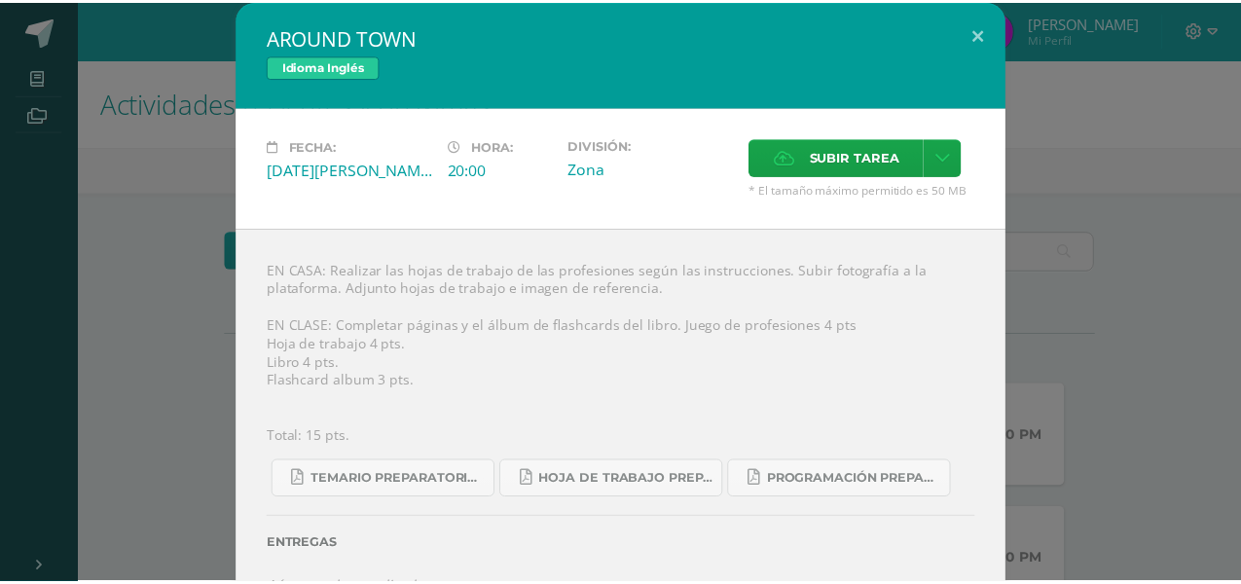
scroll to position [271, 0]
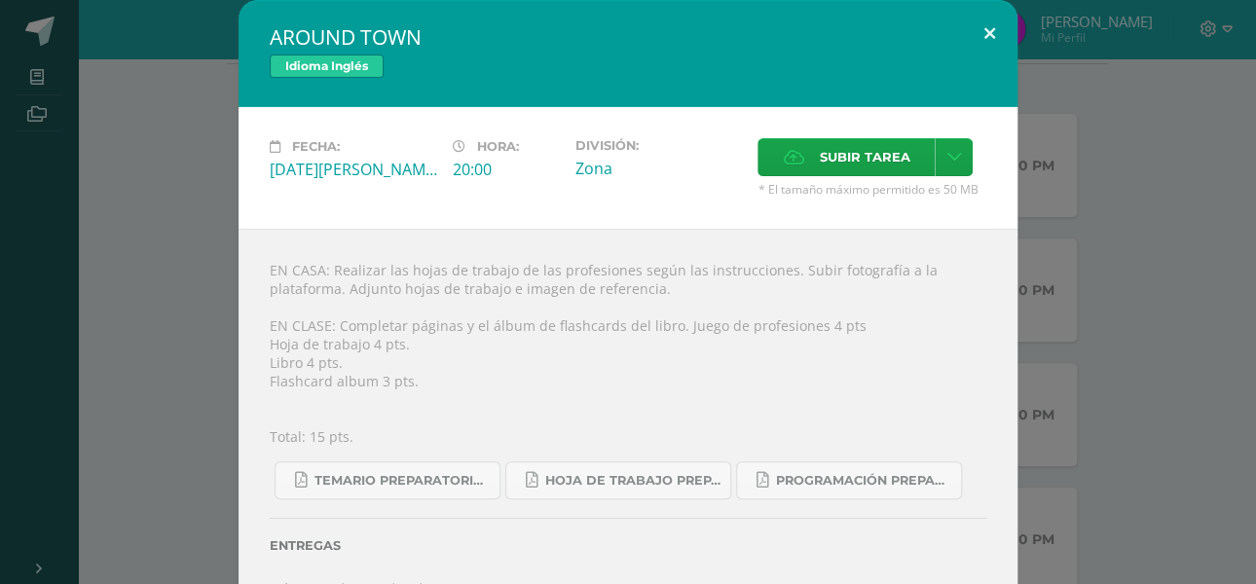
click at [978, 35] on button at bounding box center [989, 33] width 55 height 66
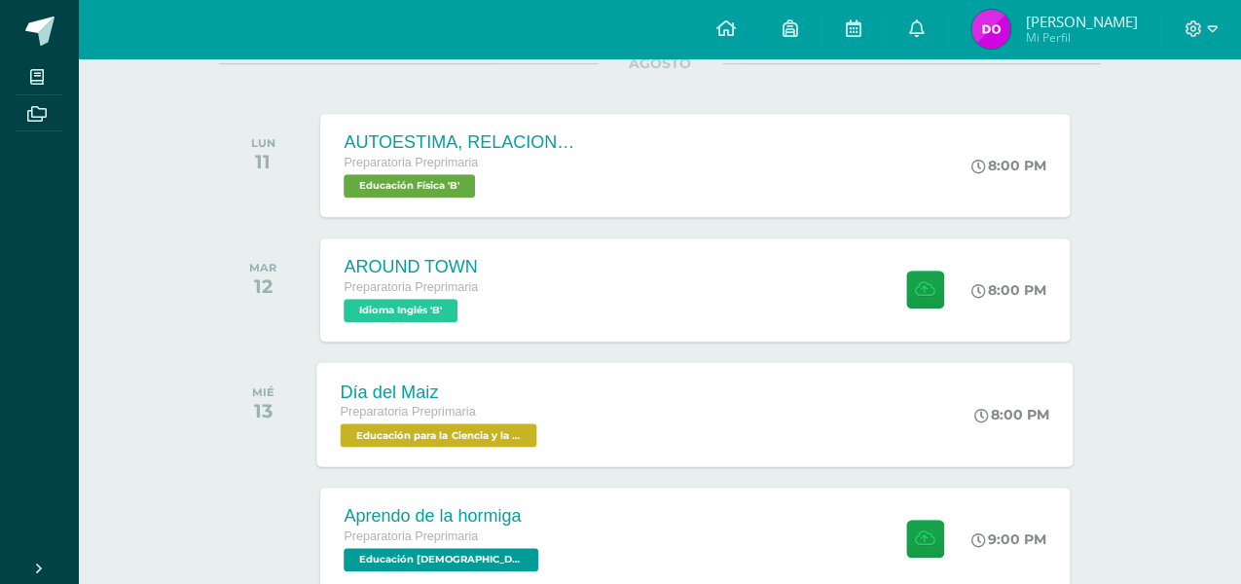
click at [680, 422] on div "Día del Maiz Preparatoria Preprimaria Educación para la Ciencia y la Ciudadanía…" at bounding box center [695, 414] width 756 height 104
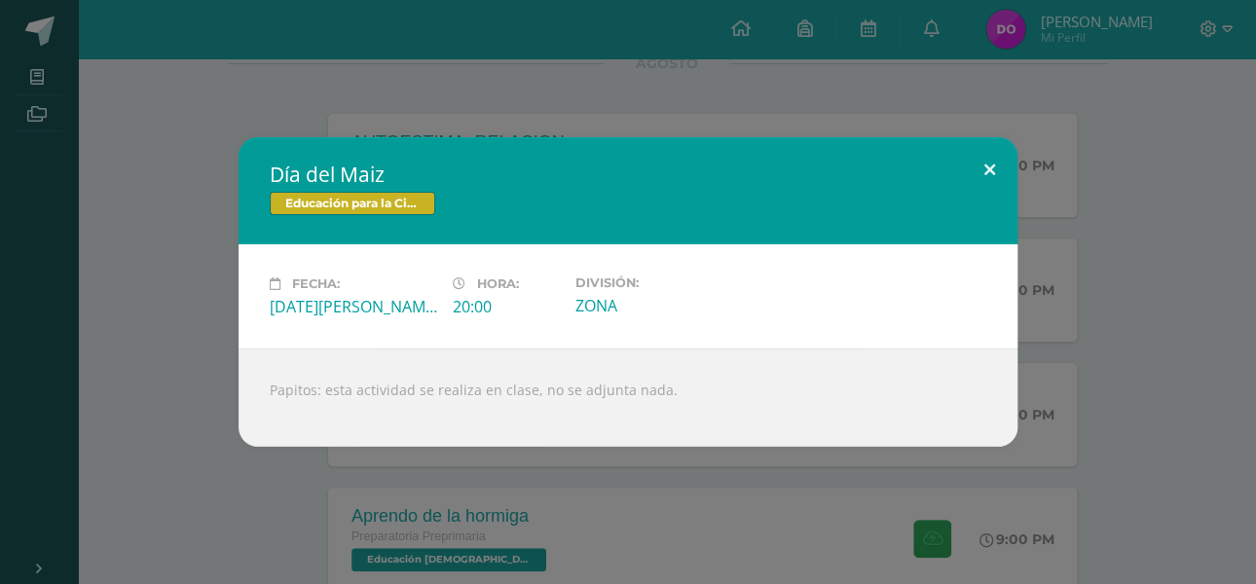
click at [983, 166] on button at bounding box center [989, 170] width 55 height 66
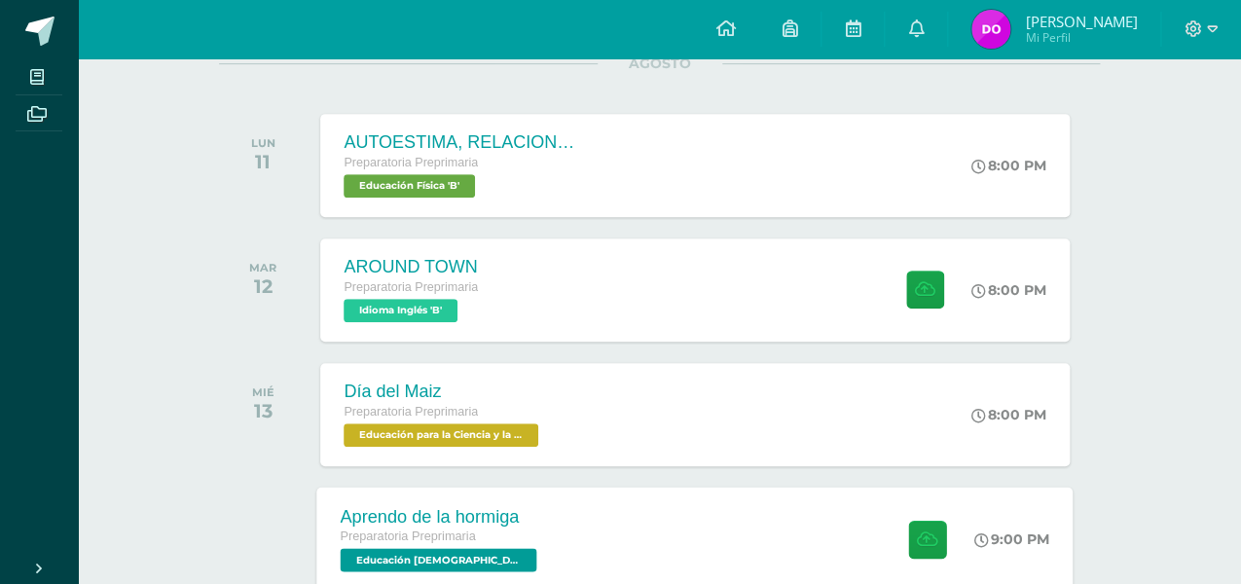
click at [765, 535] on div "Aprendo de la hormiga Preparatoria Preprimaria Educación Cristiana 'B' 9:00 PM …" at bounding box center [695, 539] width 756 height 104
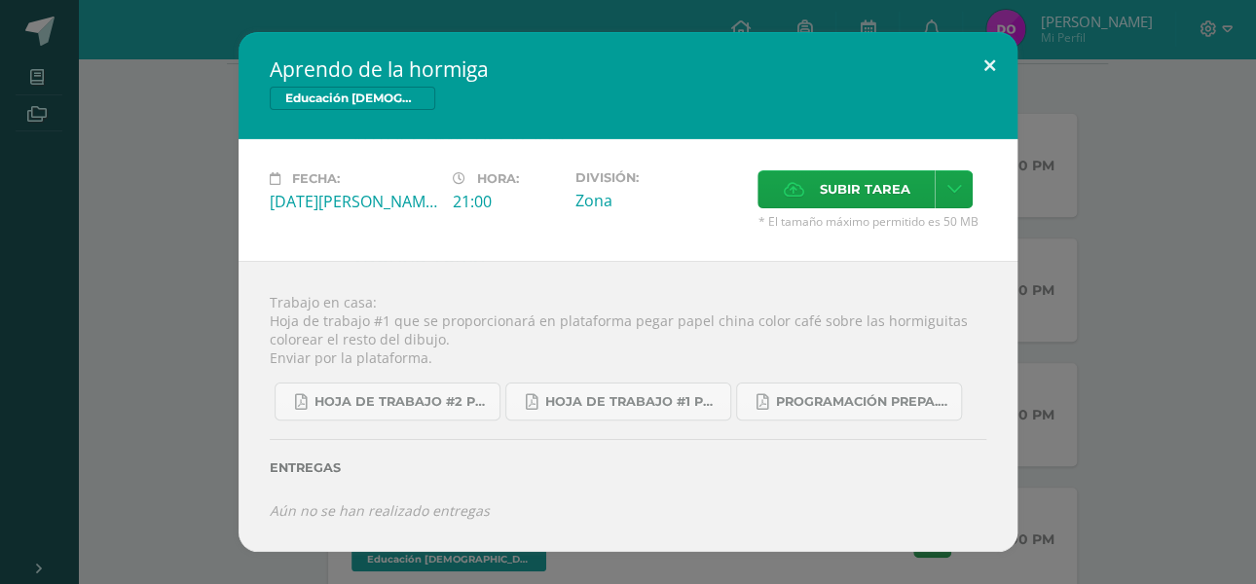
click at [989, 58] on button at bounding box center [989, 65] width 55 height 66
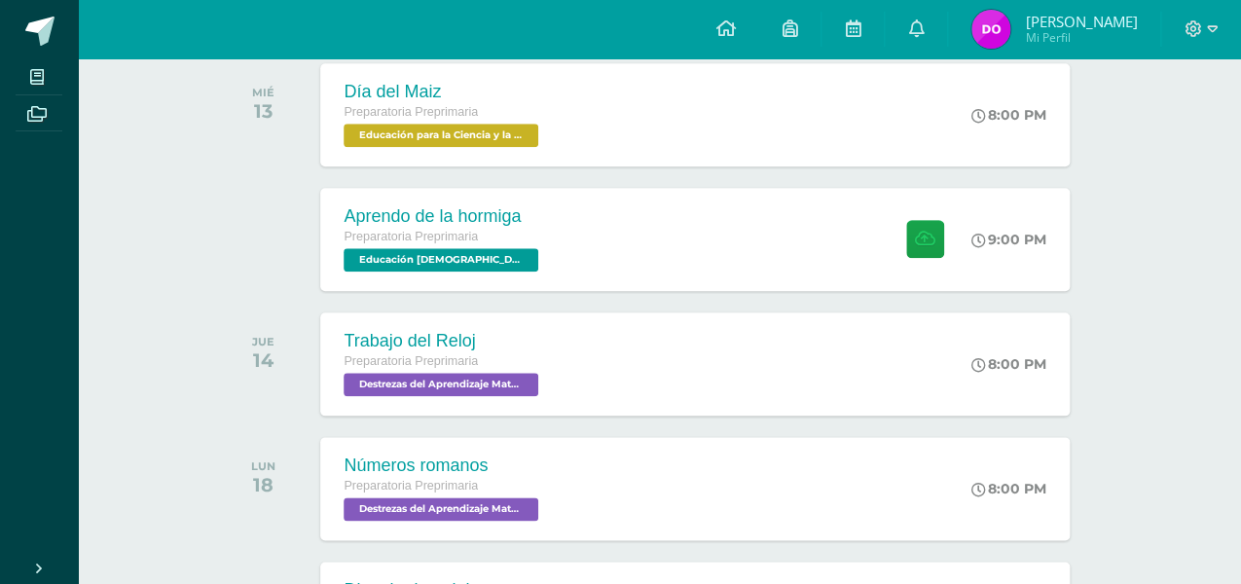
scroll to position [577, 0]
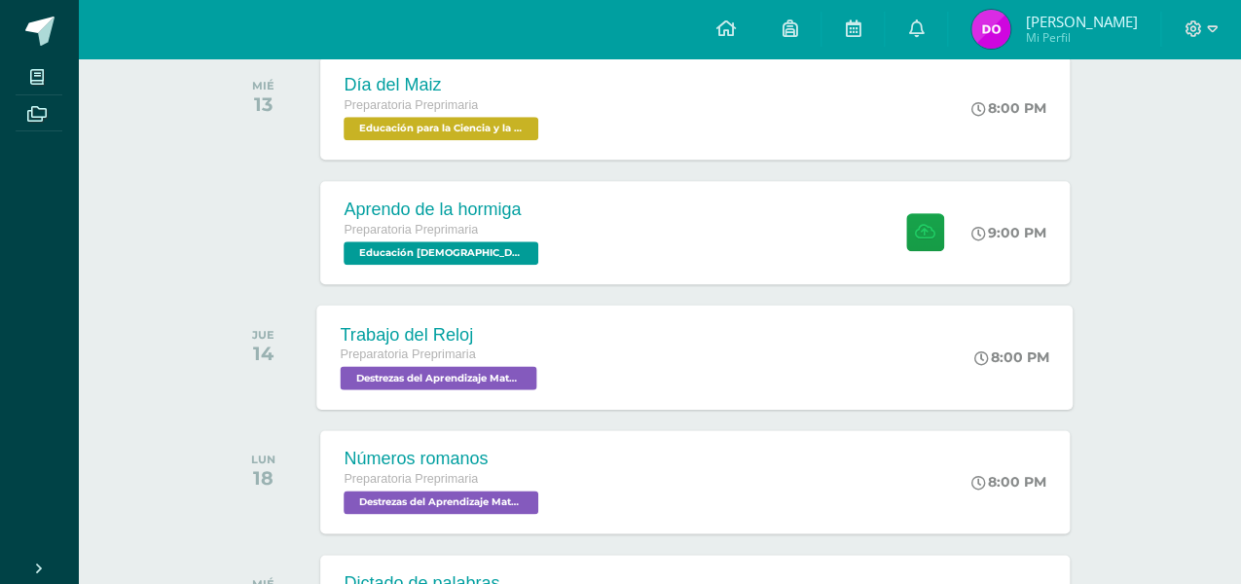
click at [694, 337] on div "Trabajo del Reloj Preparatoria Preprimaria Destrezas del Aprendizaje Matemático…" at bounding box center [695, 357] width 756 height 104
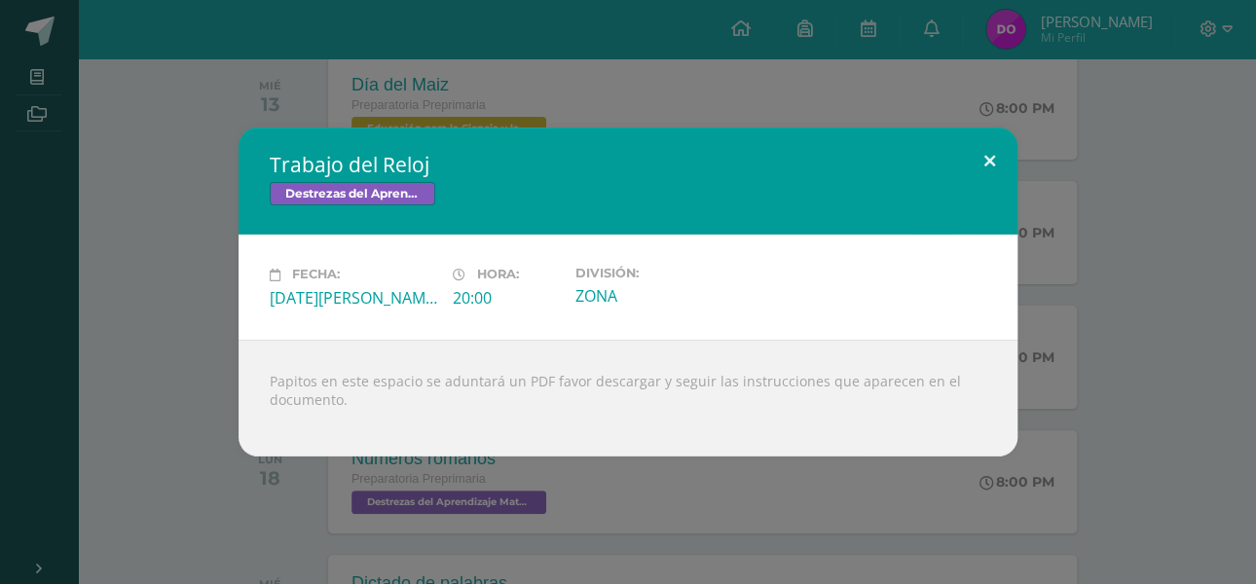
click at [990, 156] on button at bounding box center [989, 161] width 55 height 66
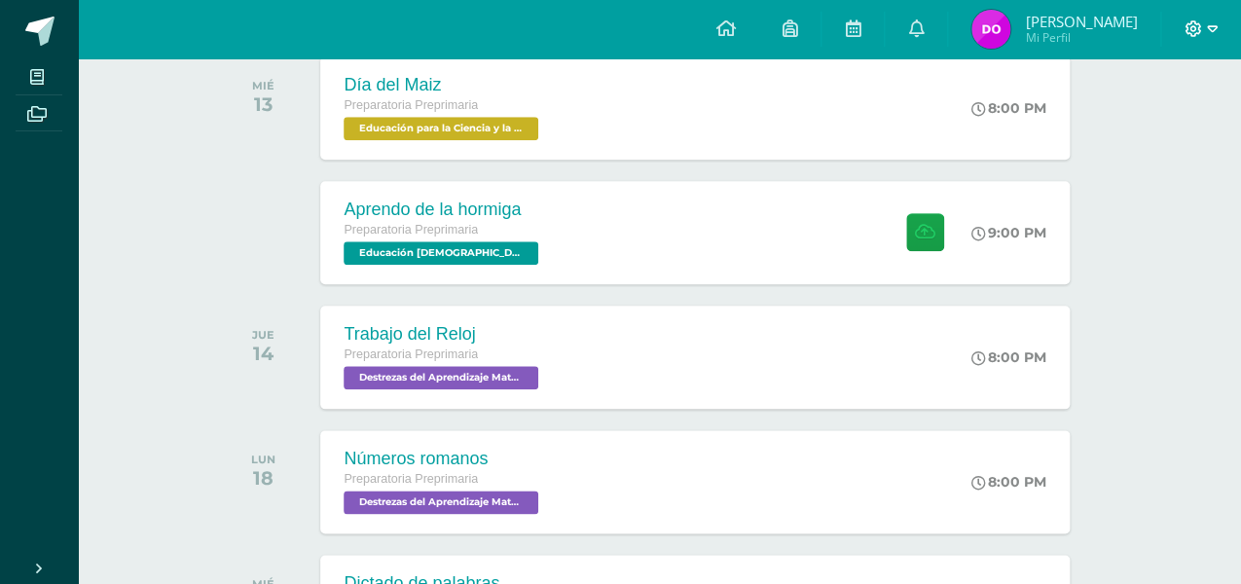
click at [1213, 28] on icon at bounding box center [1212, 29] width 11 height 18
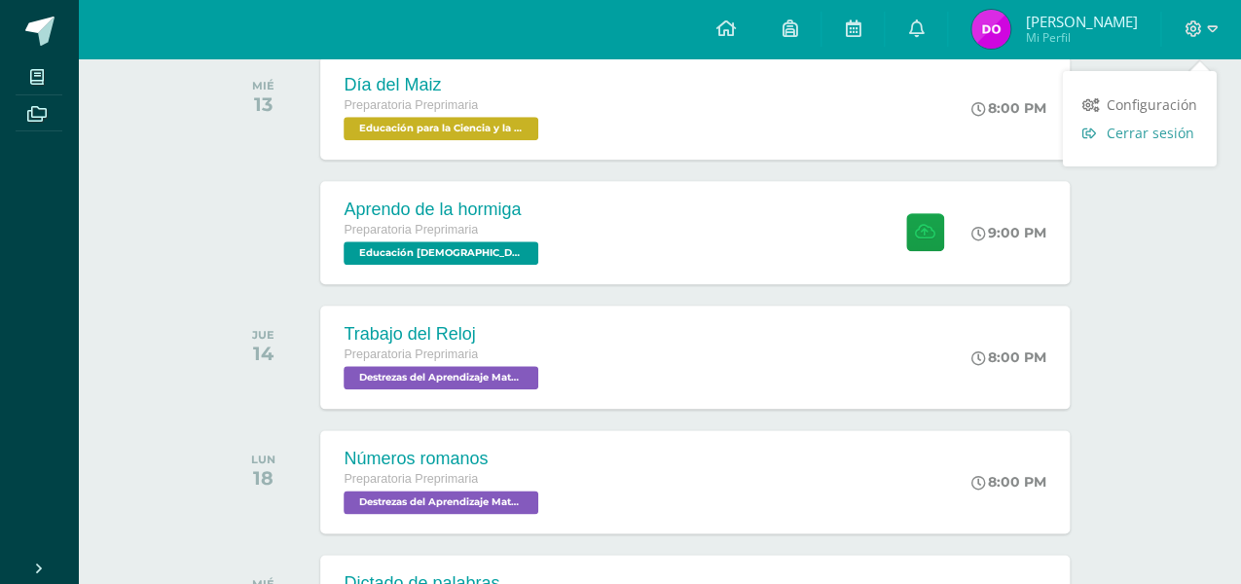
click at [1144, 130] on span "Cerrar sesión" at bounding box center [1151, 133] width 88 height 18
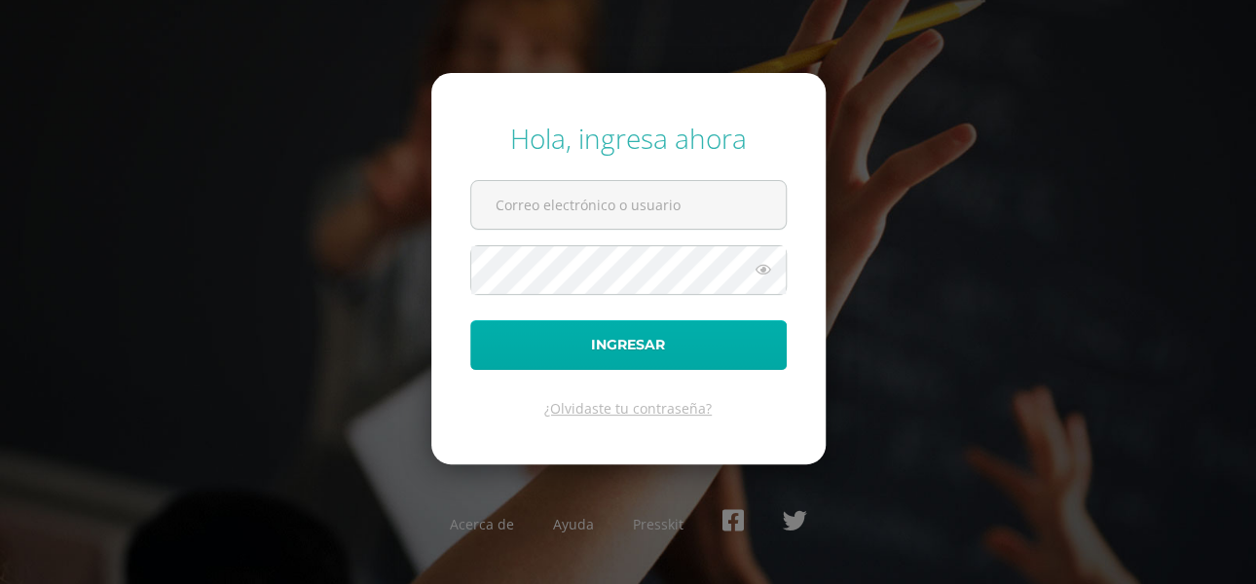
type input "[EMAIL_ADDRESS][DOMAIN_NAME]"
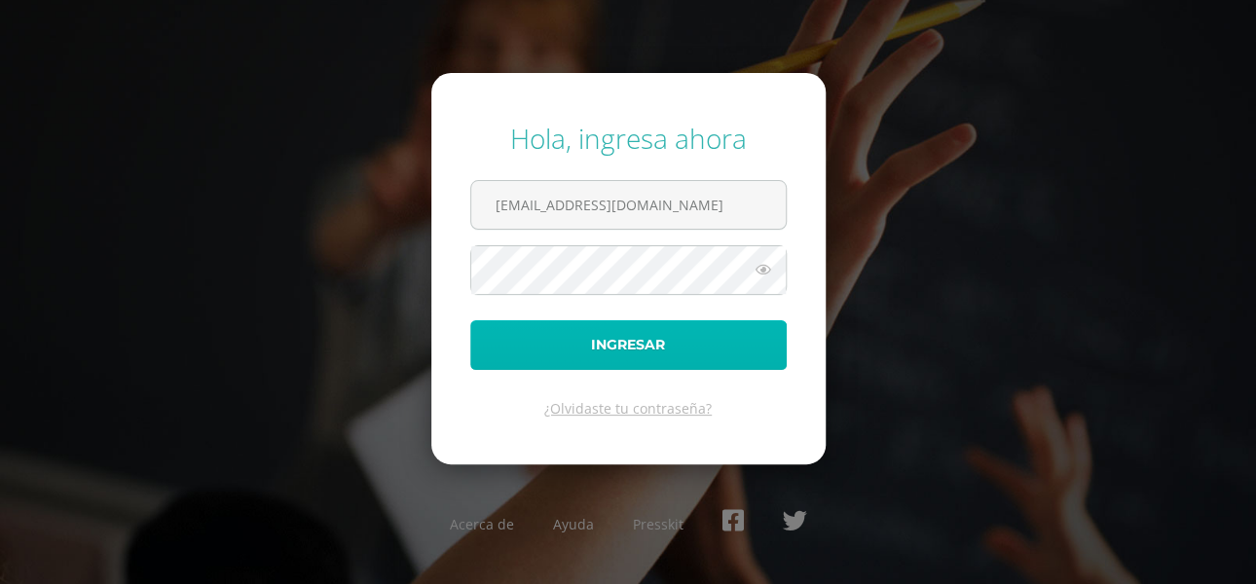
click at [607, 354] on button "Ingresar" at bounding box center [628, 345] width 316 height 50
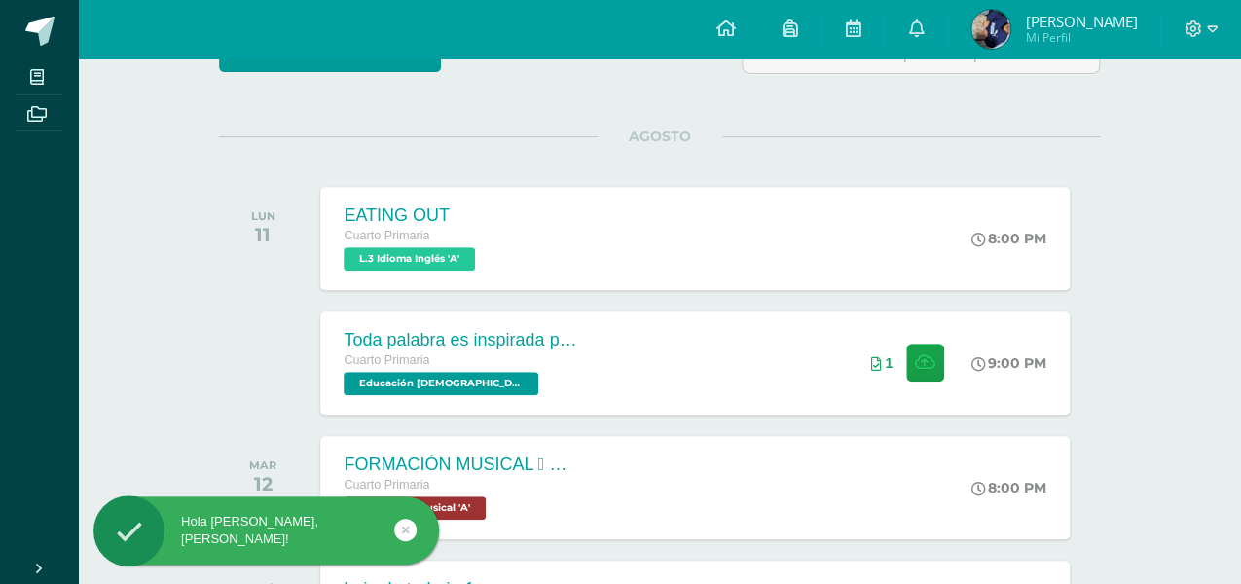
scroll to position [200, 0]
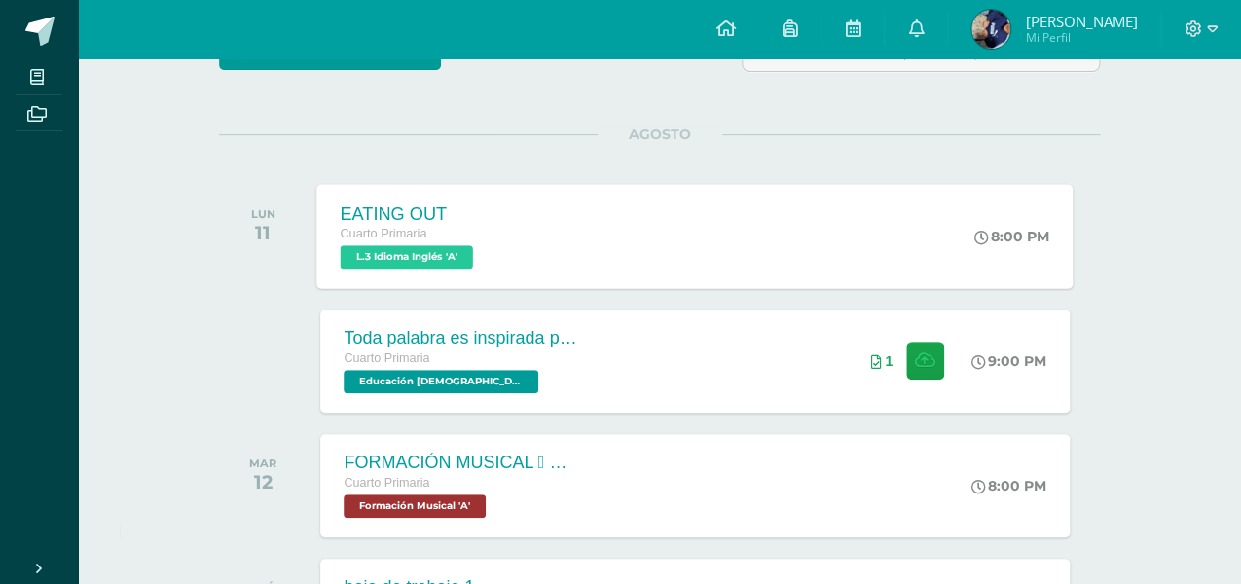
click at [838, 222] on div "EATING OUT Cuarto Primaria L.3 Idioma Inglés 'A' 8:00 PM EATING OUT L.3 Idioma …" at bounding box center [695, 236] width 756 height 104
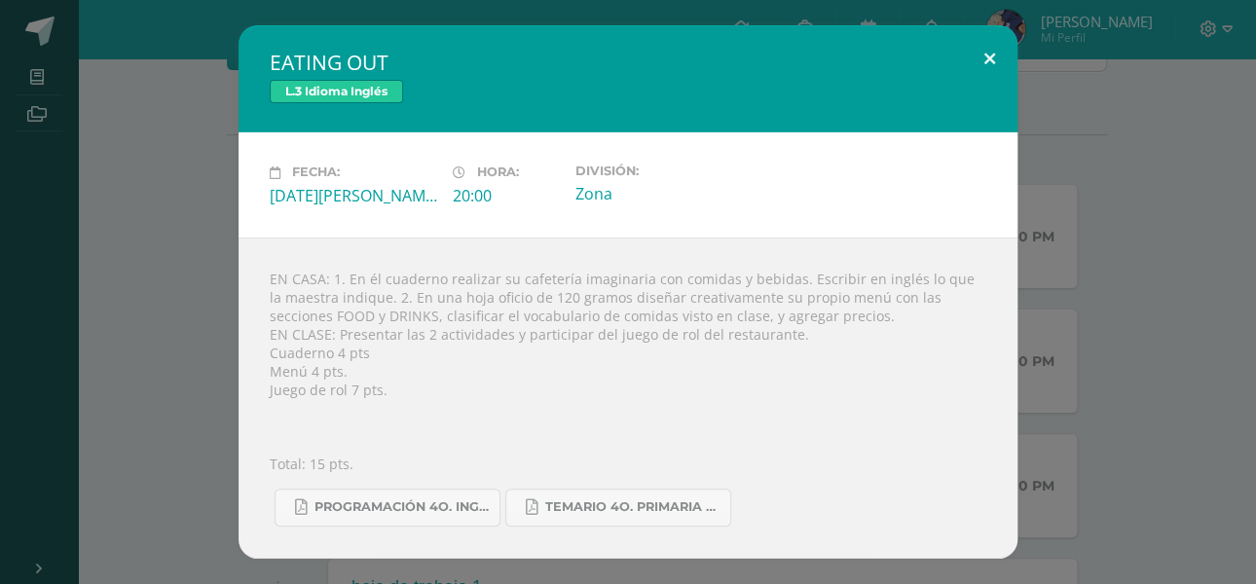
click at [988, 47] on button at bounding box center [989, 58] width 55 height 66
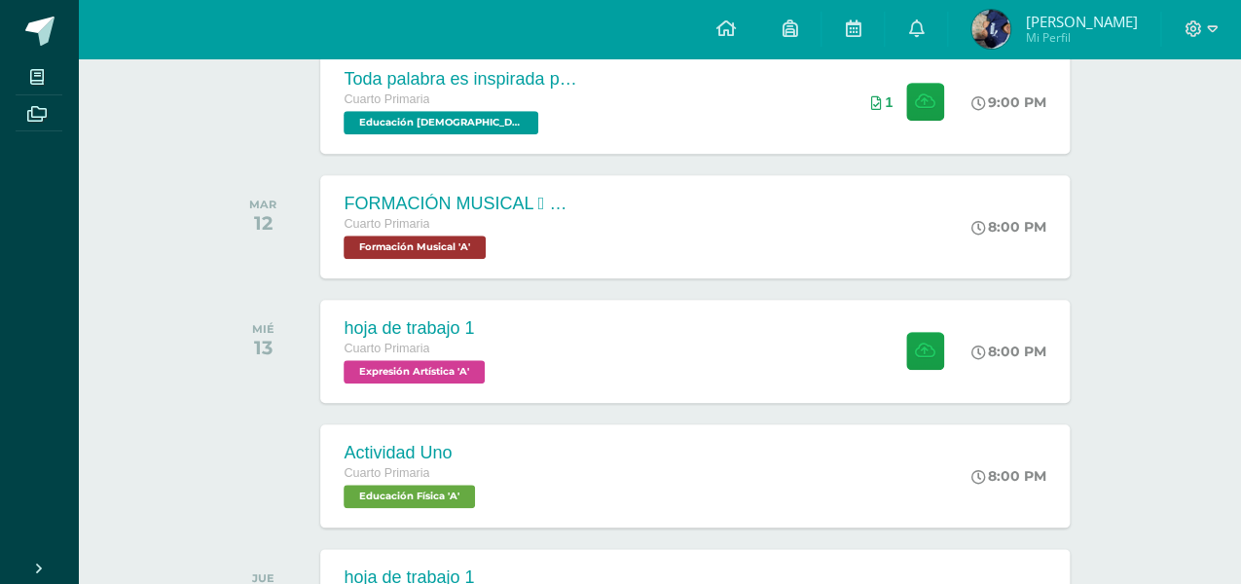
scroll to position [508, 0]
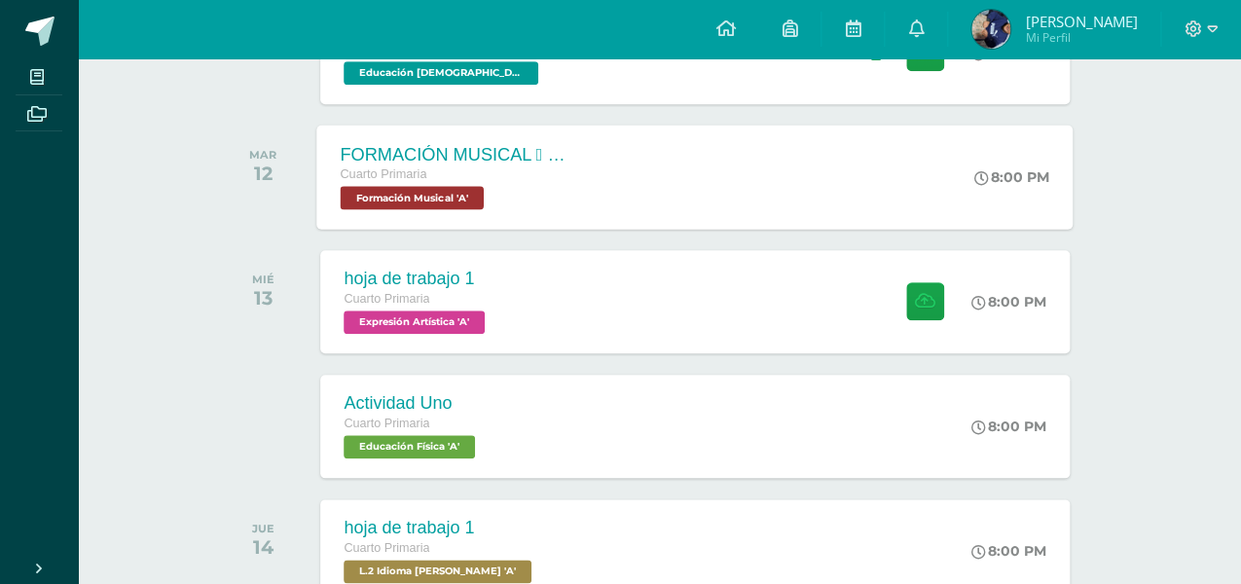
click at [649, 168] on div "FORMACIÓN MUSICAL  EJERCICIO RITMICO Cuarto Primaria Formación Musical 'A' 8:0…" at bounding box center [695, 177] width 756 height 104
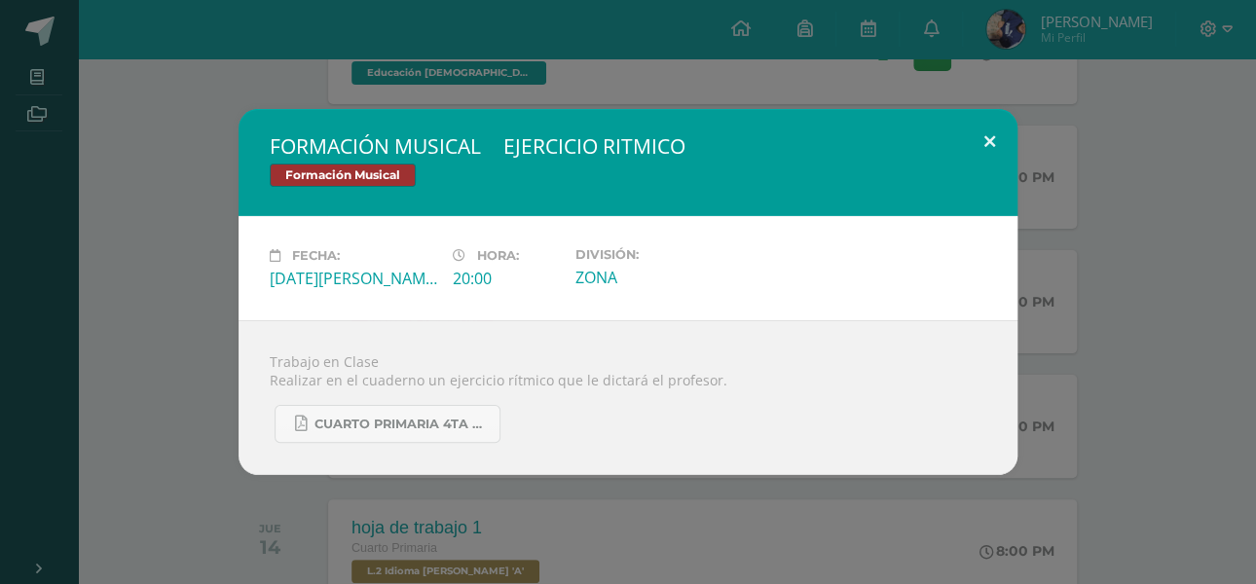
click at [995, 142] on button at bounding box center [989, 142] width 55 height 66
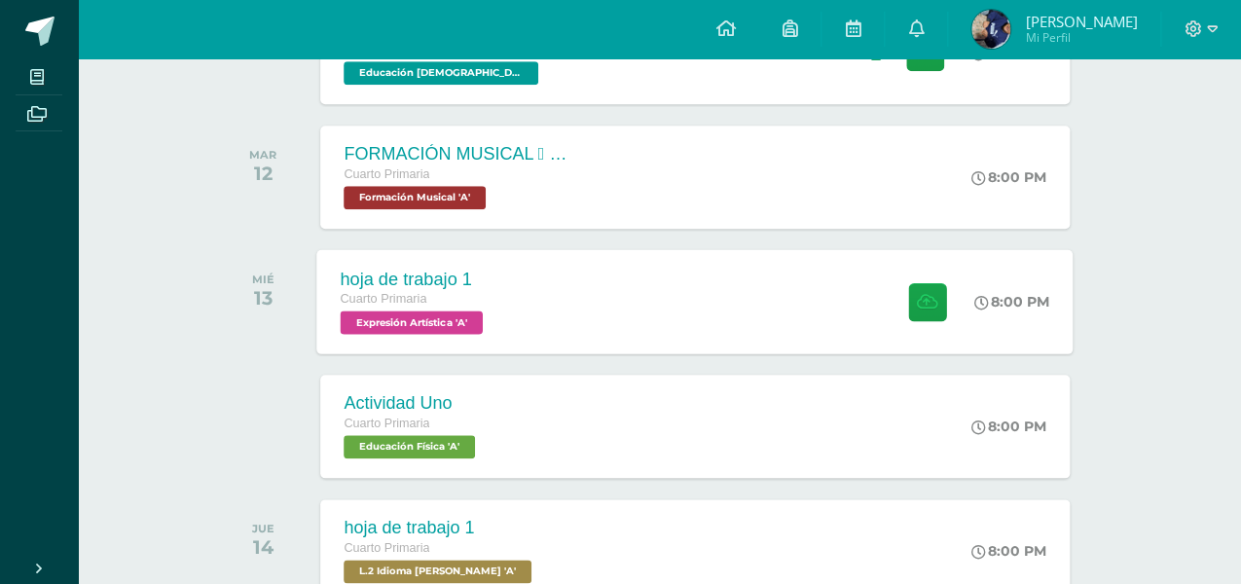
click at [758, 273] on div "hoja de trabajo 1 Cuarto Primaria Expresión Artística 'A' 8:00 PM hoja de traba…" at bounding box center [695, 301] width 756 height 104
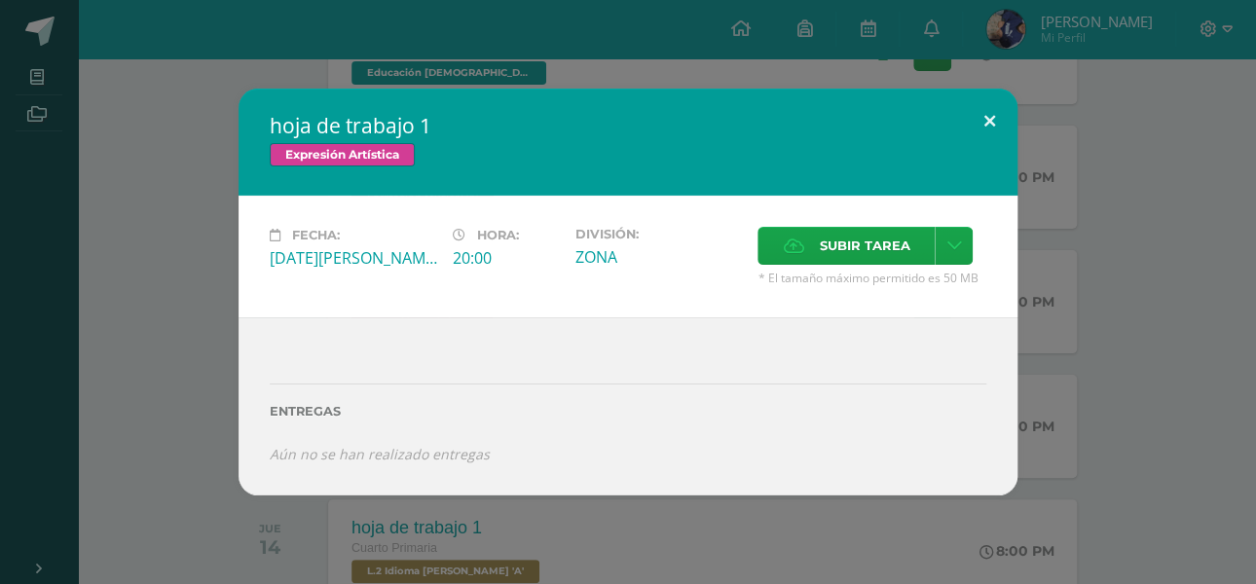
click at [989, 118] on button at bounding box center [989, 122] width 55 height 66
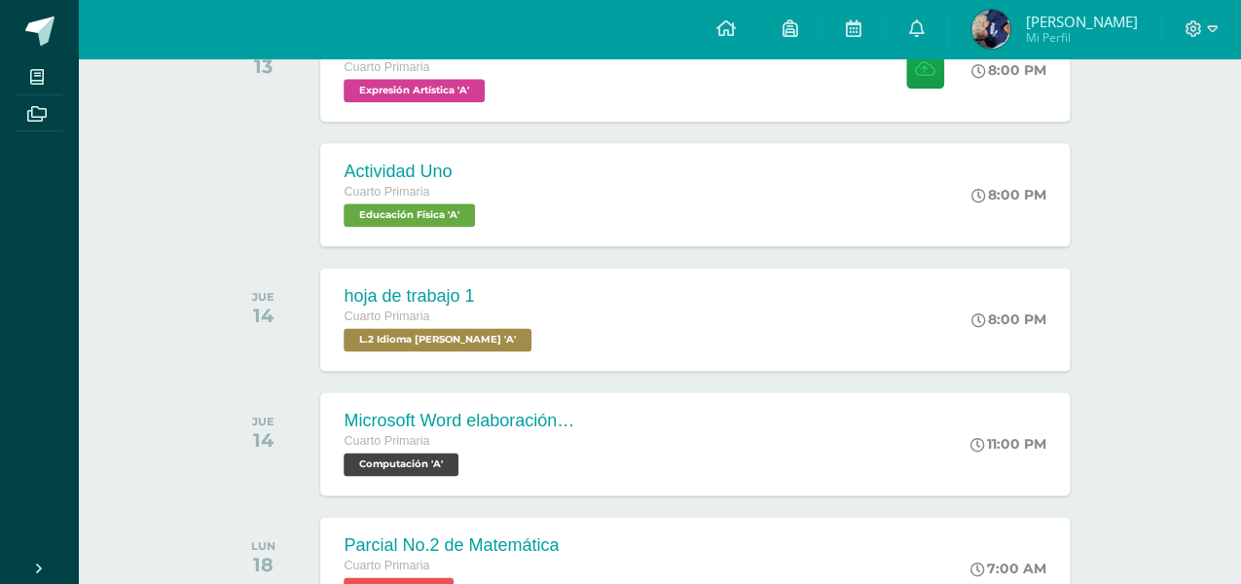
scroll to position [779, 0]
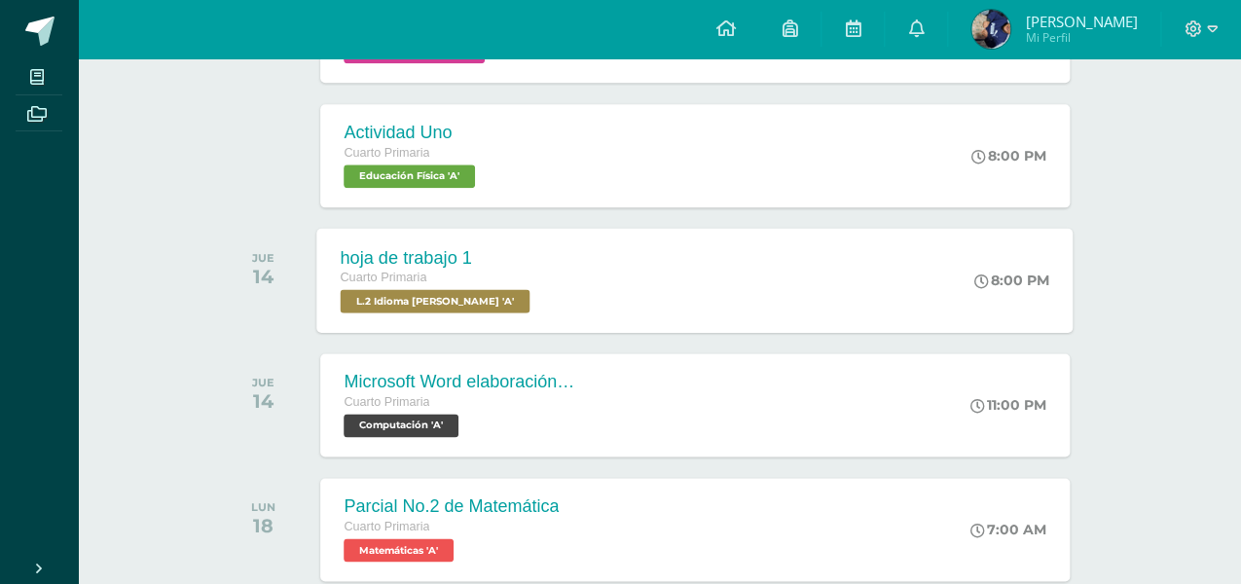
click at [861, 291] on div "hoja de trabajo 1 Cuarto Primaria L.2 Idioma Maya Kaqchikel 'A' 8:00 PM hoja de…" at bounding box center [695, 280] width 756 height 104
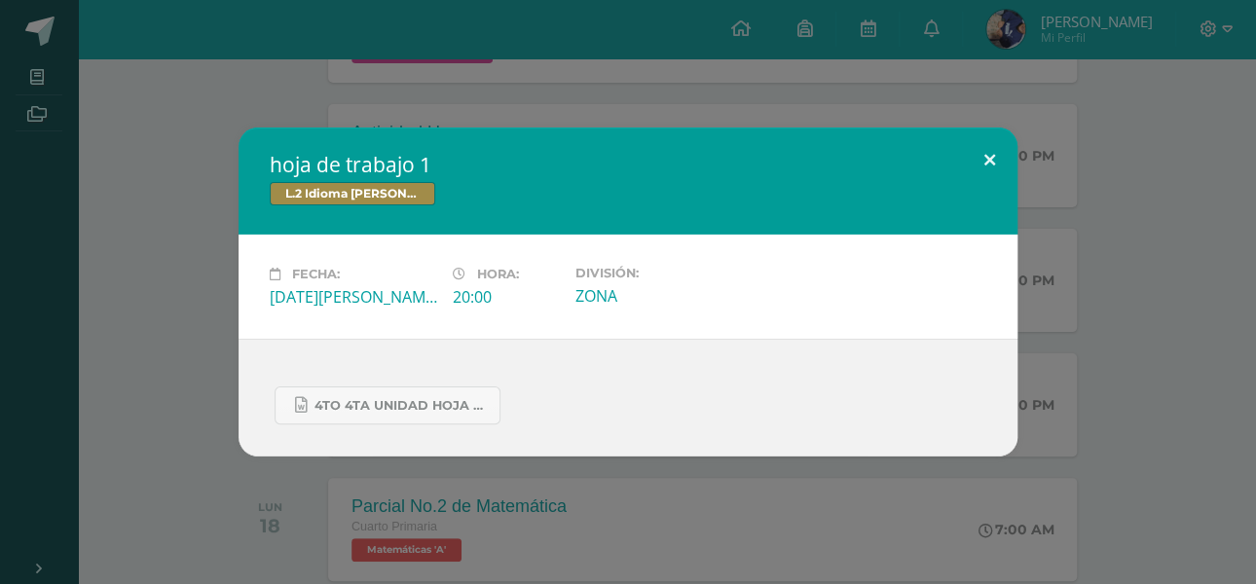
click at [989, 160] on button at bounding box center [989, 161] width 55 height 66
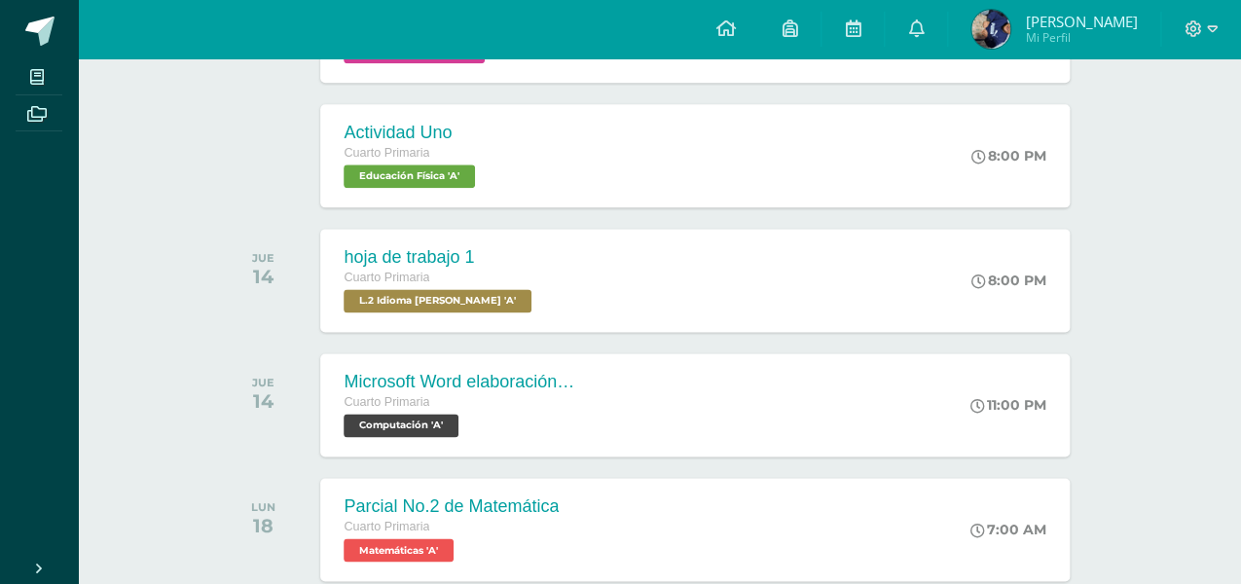
scroll to position [0, 0]
